Goal: Check status: Check status

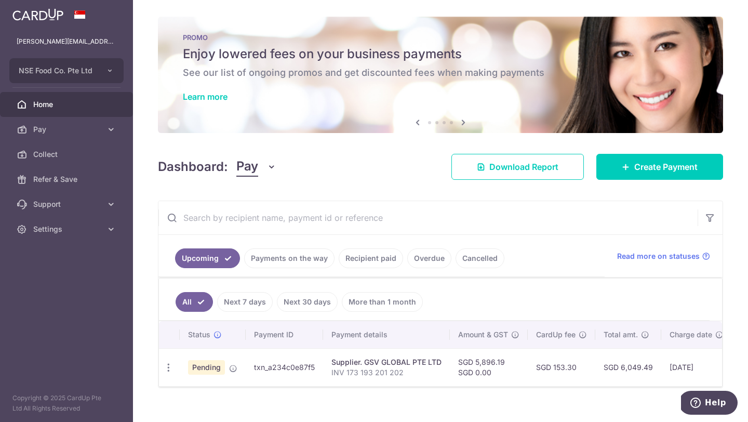
click at [67, 110] on link "Home" at bounding box center [66, 104] width 133 height 25
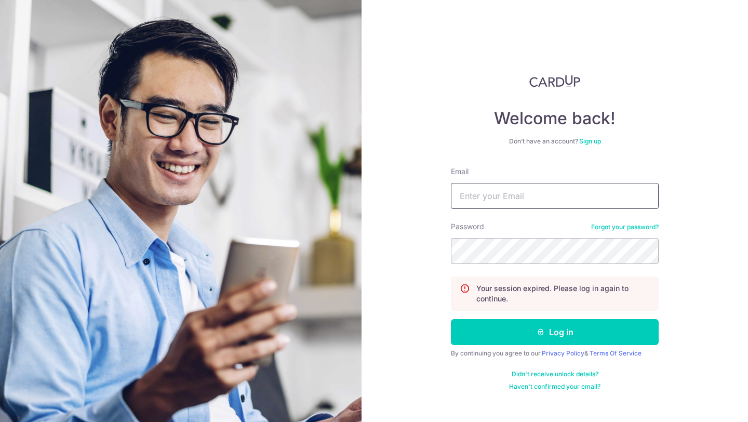
click at [504, 204] on input "Email" at bounding box center [555, 196] width 208 height 26
type input "[PERSON_NAME][EMAIL_ADDRESS][DOMAIN_NAME]"
click at [451, 319] on button "Log in" at bounding box center [555, 332] width 208 height 26
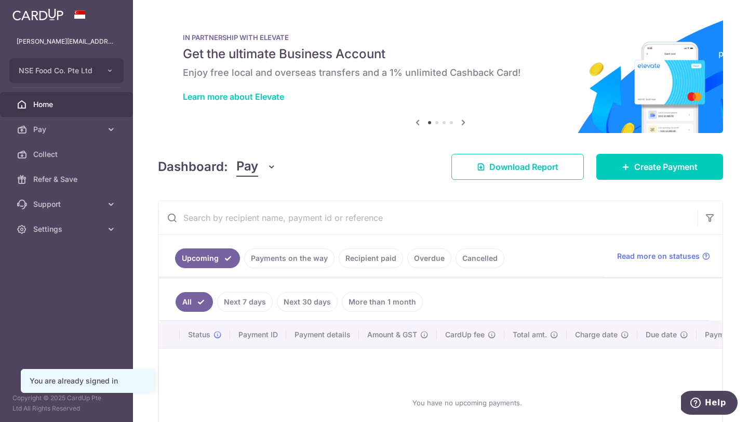
click at [315, 255] on link "Payments on the way" at bounding box center [289, 258] width 90 height 20
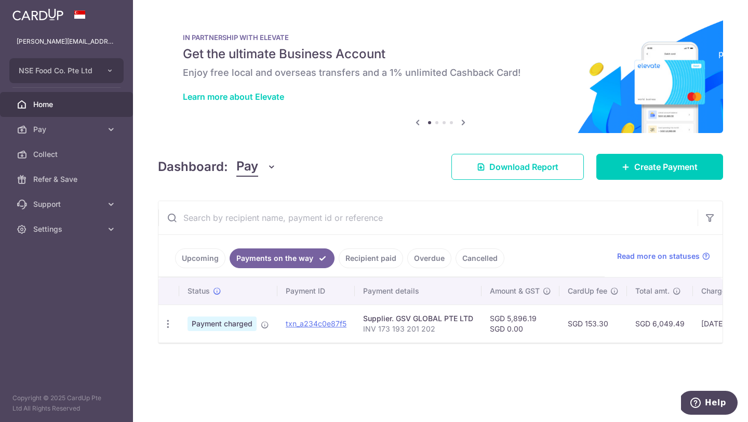
click at [478, 266] on link "Cancelled" at bounding box center [479, 258] width 49 height 20
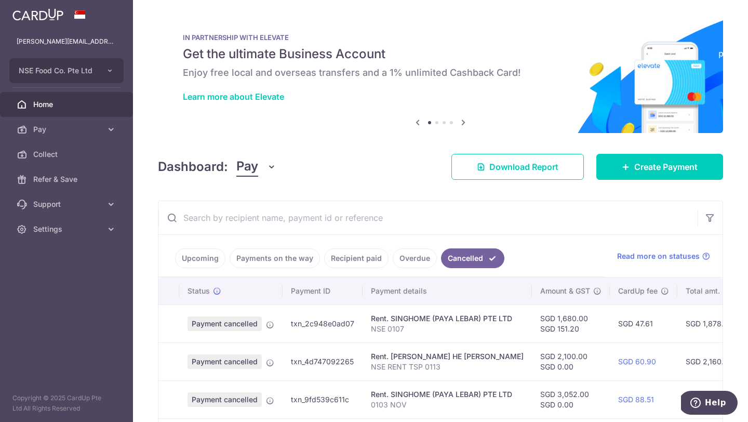
click at [206, 261] on link "Upcoming" at bounding box center [200, 258] width 50 height 20
